Goal: Find specific page/section: Find specific page/section

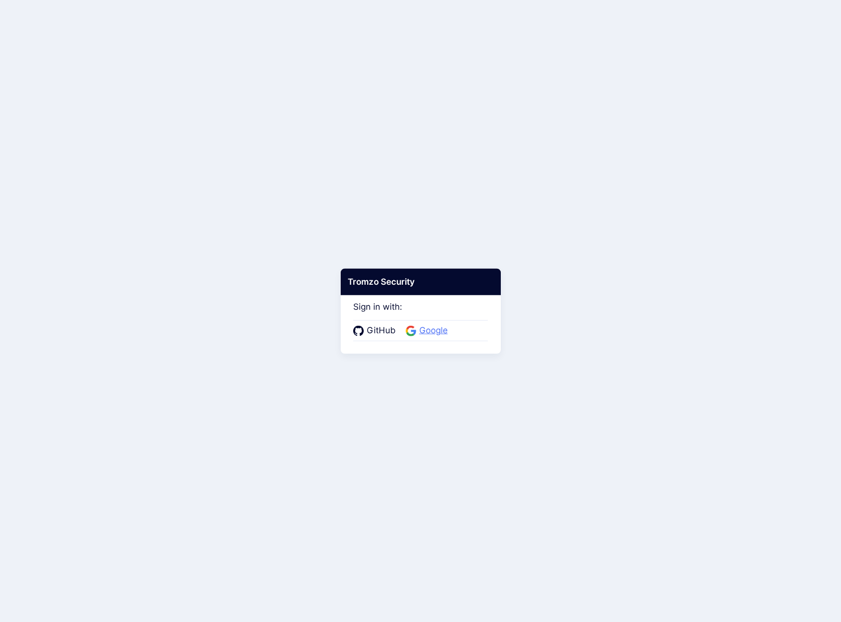
drag, startPoint x: 455, startPoint y: 328, endPoint x: 447, endPoint y: 329, distance: 7.5
click at [454, 328] on div "GitHub Google" at bounding box center [420, 330] width 135 height 21
click at [435, 329] on span "Google" at bounding box center [433, 330] width 35 height 13
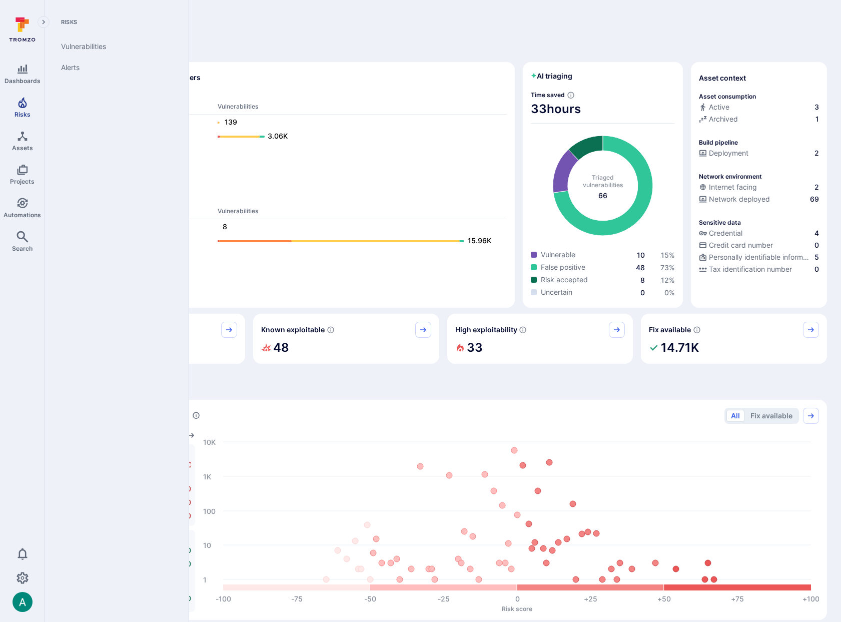
click at [25, 105] on icon "Risks" at bounding box center [23, 103] width 12 height 12
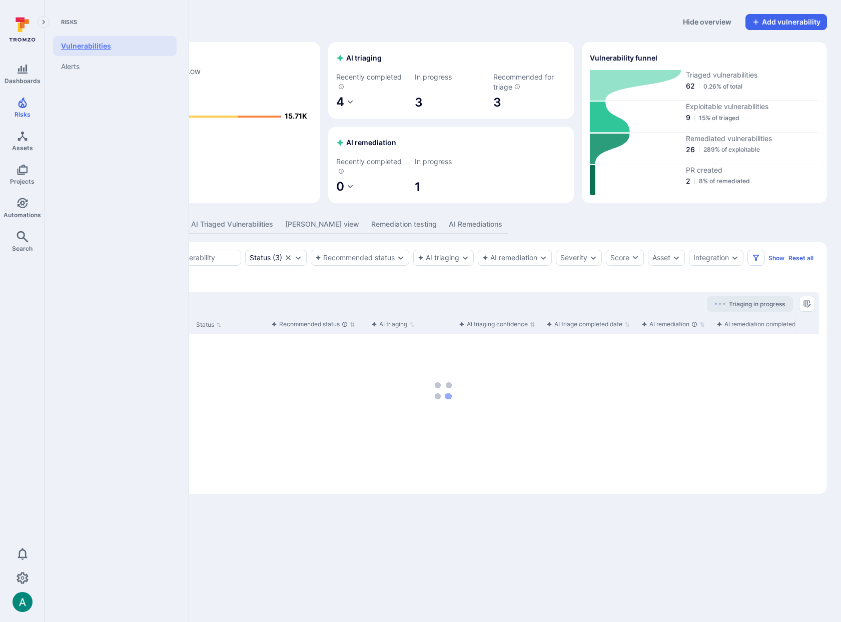
click at [115, 44] on link "Vulnerabilities" at bounding box center [115, 46] width 124 height 20
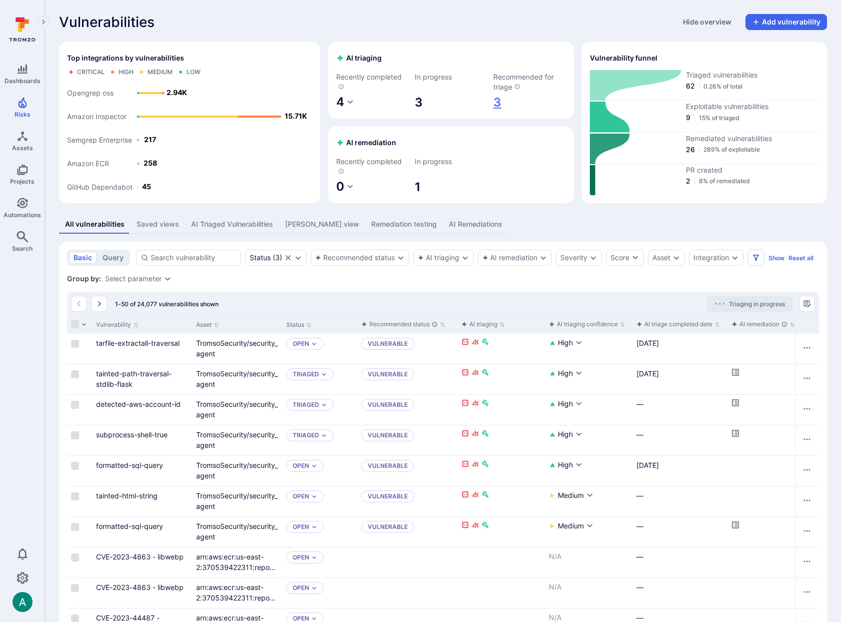
click at [500, 102] on link "3" at bounding box center [530, 103] width 73 height 16
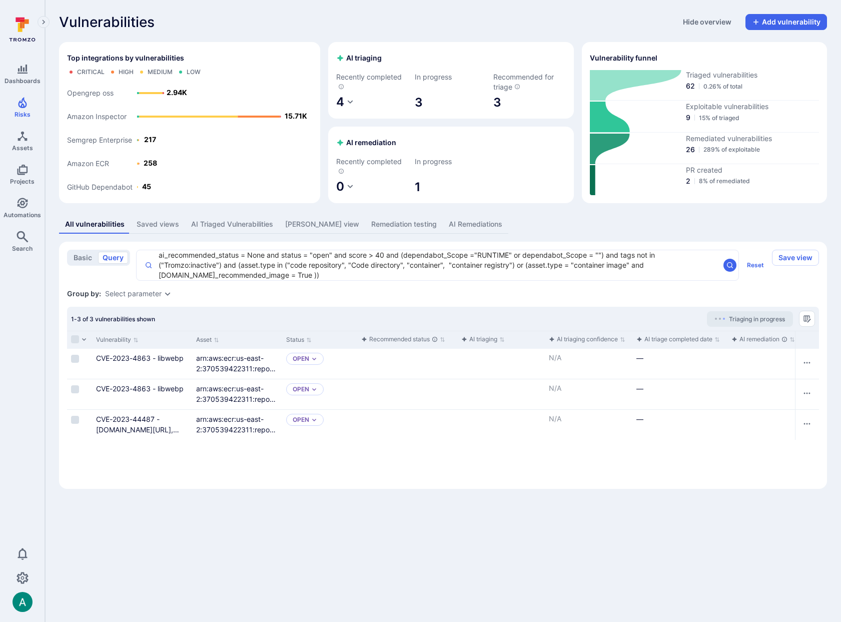
click at [158, 223] on div "Saved views" at bounding box center [158, 224] width 43 height 10
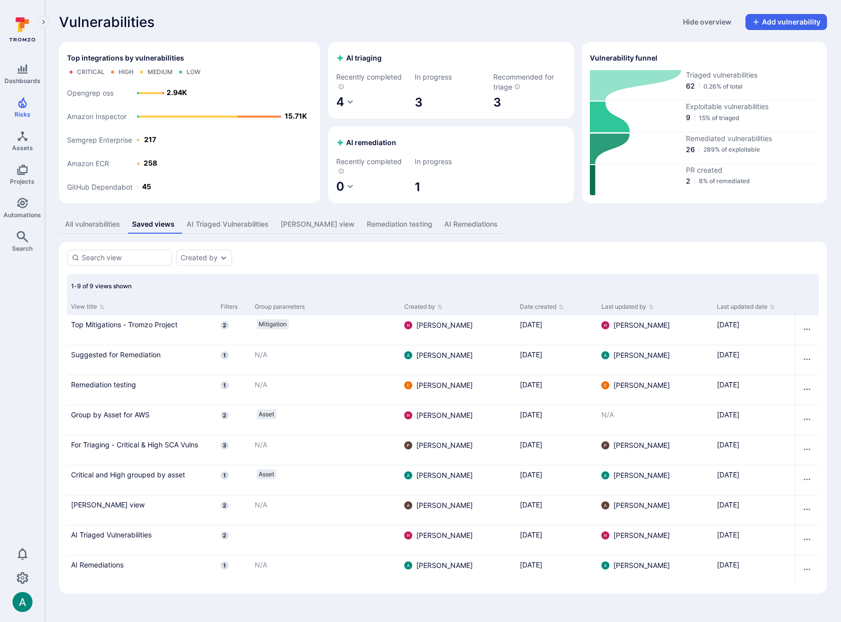
click at [393, 245] on section "Created by 1-9 of 9 views shown View title Filters Group parameters Created by …" at bounding box center [443, 418] width 768 height 352
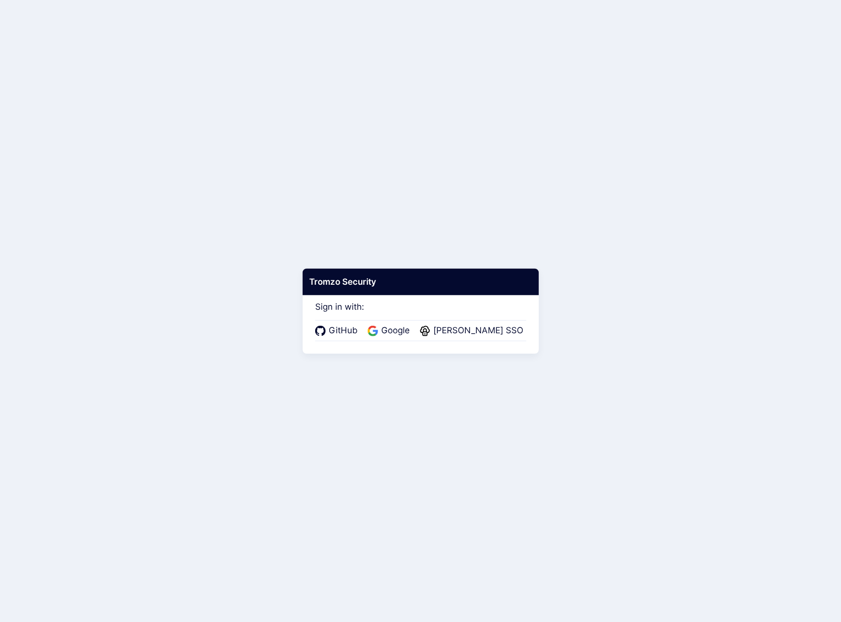
click at [400, 323] on div "GitHub Google [PERSON_NAME] SSO" at bounding box center [420, 330] width 211 height 21
click at [401, 329] on span "Google" at bounding box center [395, 330] width 35 height 13
